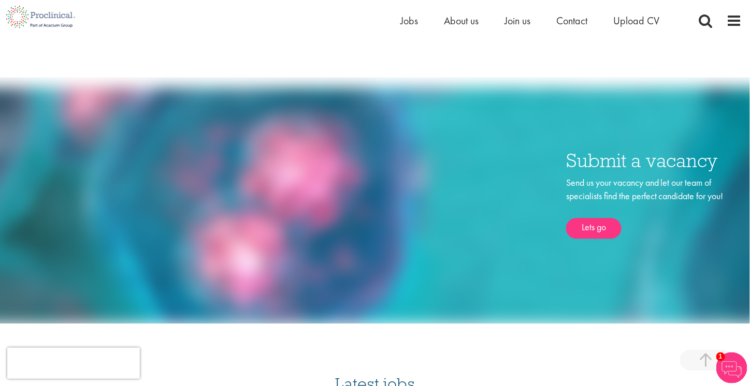
scroll to position [514, 0]
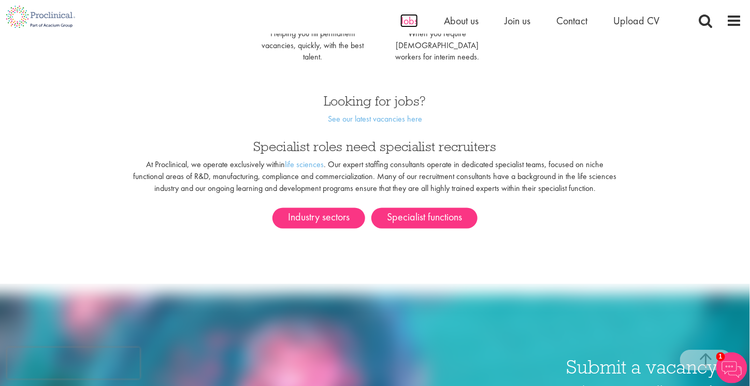
click at [406, 24] on span "Jobs" at bounding box center [409, 20] width 18 height 13
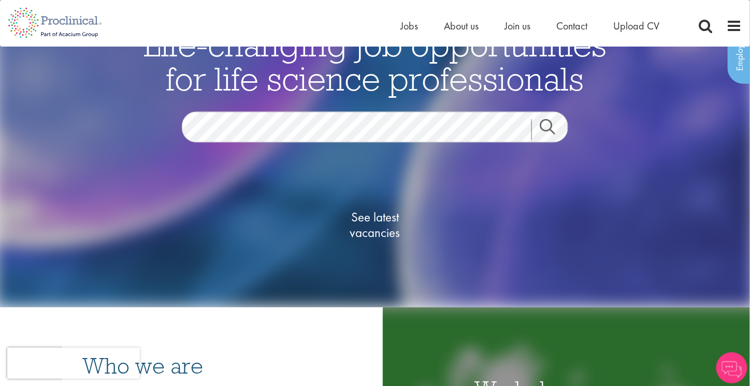
scroll to position [104, 0]
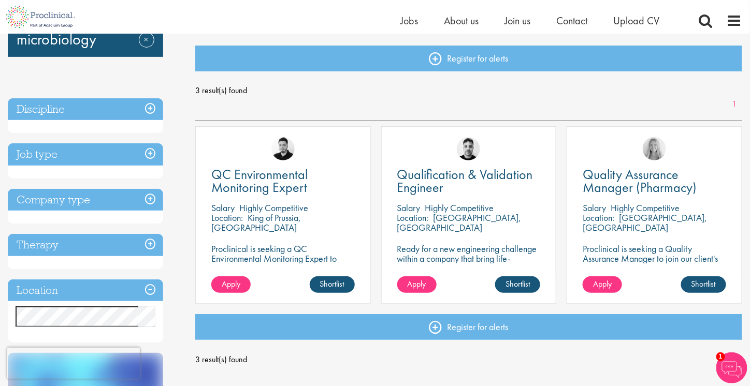
scroll to position [155, 0]
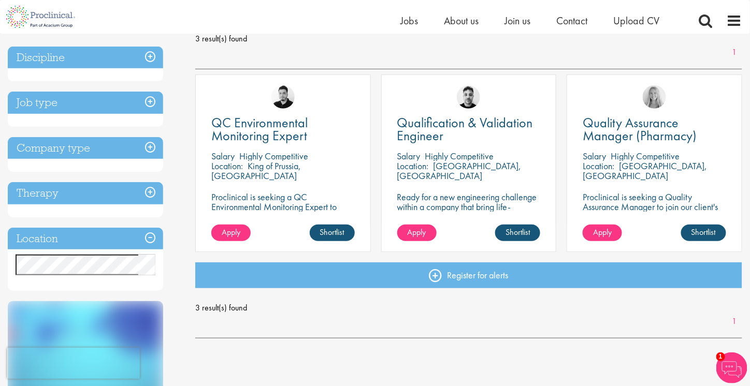
click at [68, 250] on div "Location Specified location Miles" at bounding box center [85, 260] width 155 height 64
